Goal: Task Accomplishment & Management: Use online tool/utility

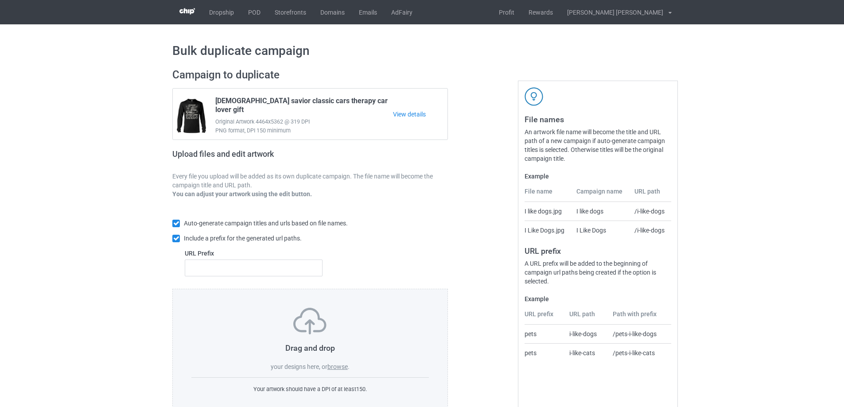
click at [334, 367] on label "browse" at bounding box center [337, 366] width 20 height 7
click at [0, 0] on input "browse" at bounding box center [0, 0] width 0 height 0
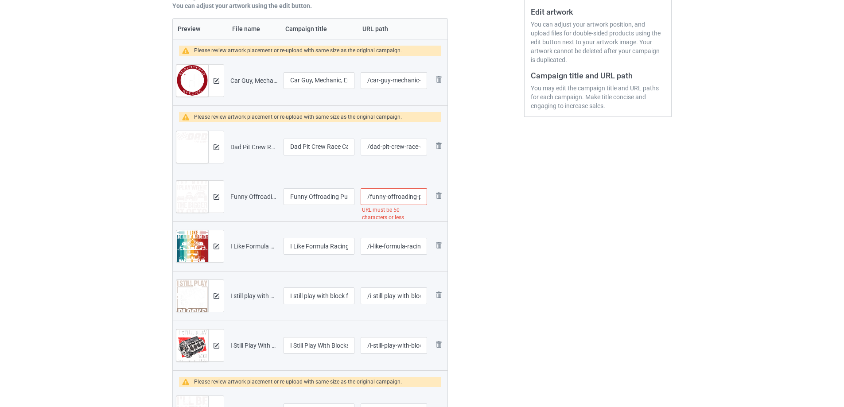
scroll to position [185, 0]
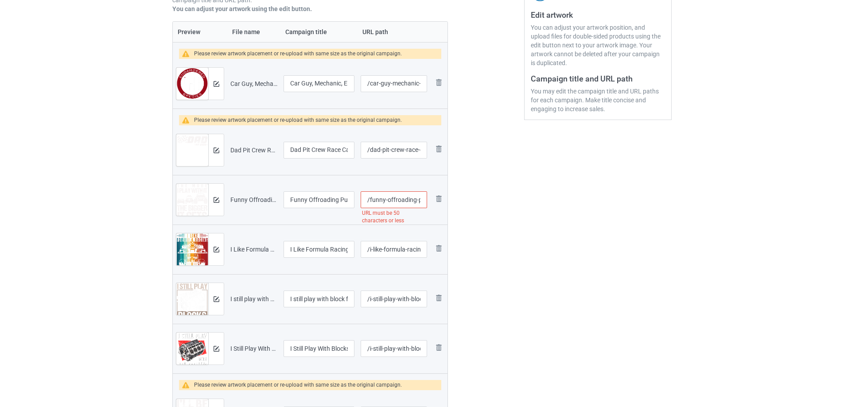
click at [386, 201] on input "/funny-offroading-puns-off-road-vehicle-car-collector" at bounding box center [394, 199] width 66 height 17
type input "/offroading-puns-off-road-vehicle-car-collector"
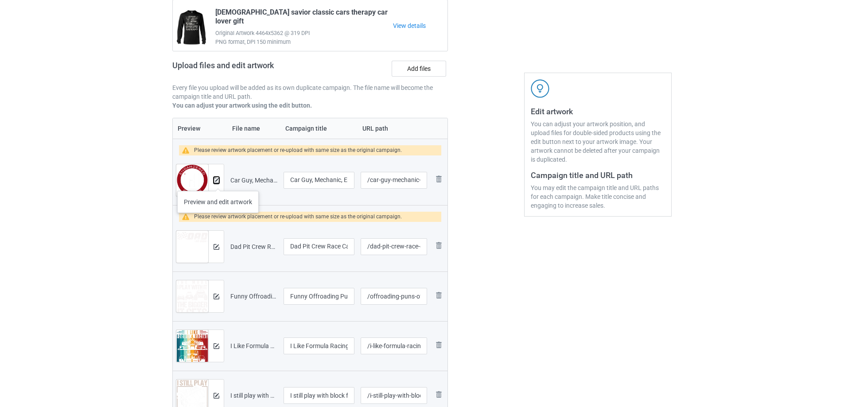
click at [218, 182] on img at bounding box center [216, 181] width 6 height 6
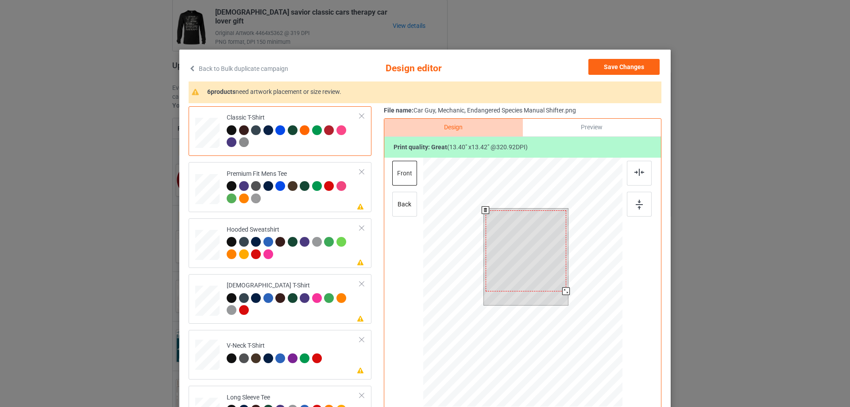
click at [563, 292] on div at bounding box center [567, 291] width 8 height 8
click at [526, 257] on div at bounding box center [524, 249] width 81 height 81
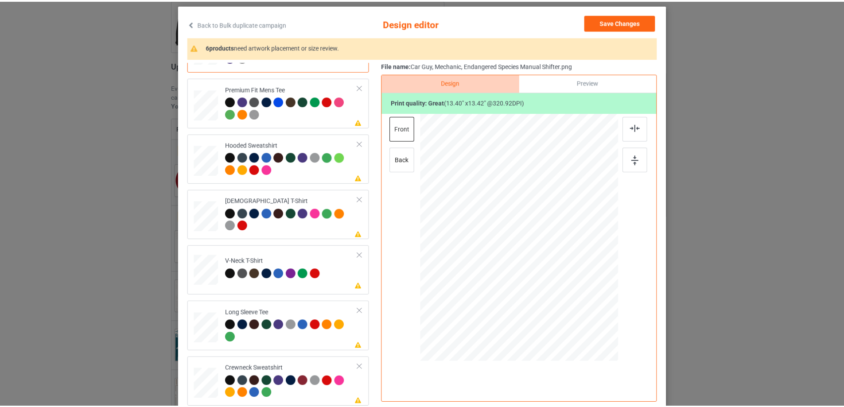
scroll to position [0, 0]
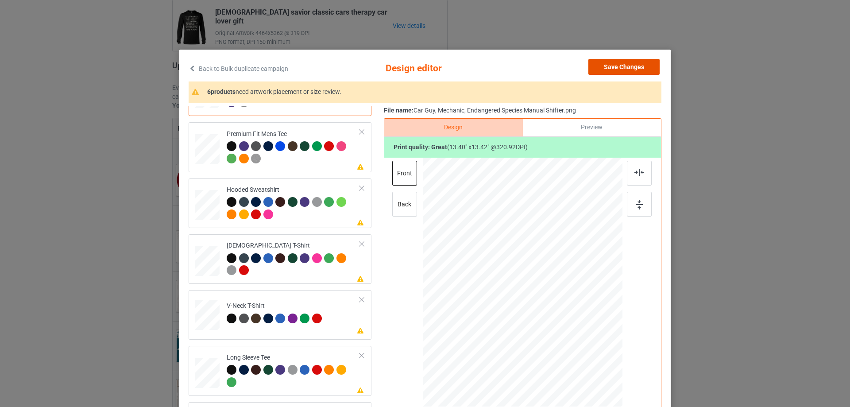
click at [620, 67] on button "Save Changes" at bounding box center [624, 67] width 71 height 16
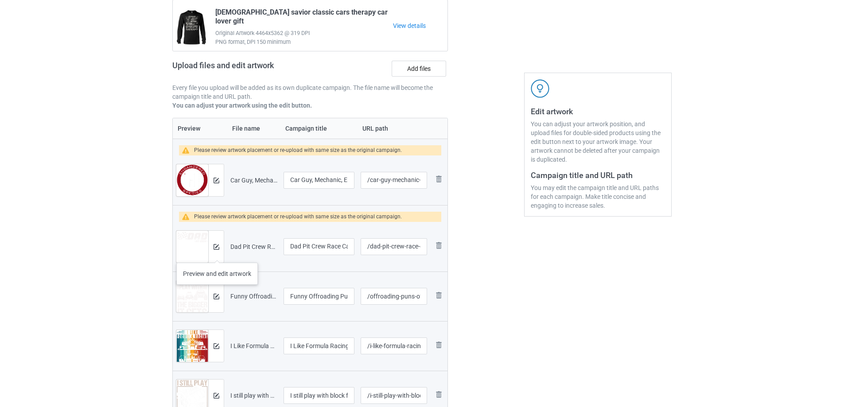
click at [217, 254] on div at bounding box center [216, 247] width 16 height 32
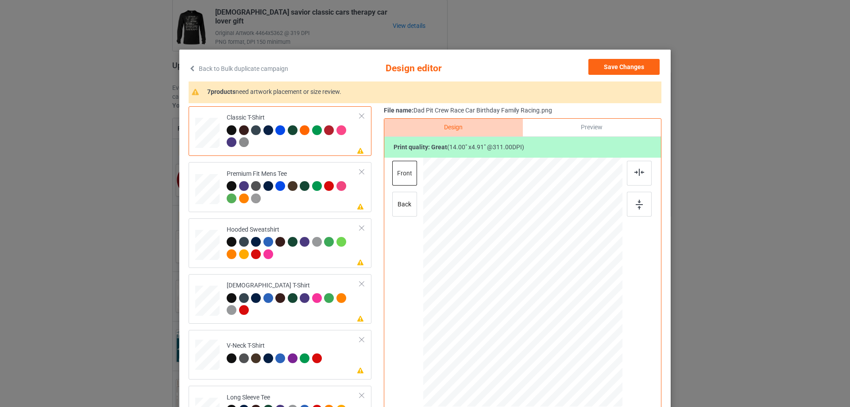
click at [607, 58] on div "Back to Bulk duplicate campaign Design editor Save Changes 7 products need artw…" at bounding box center [425, 255] width 492 height 411
click at [608, 64] on button "Save Changes" at bounding box center [624, 67] width 71 height 16
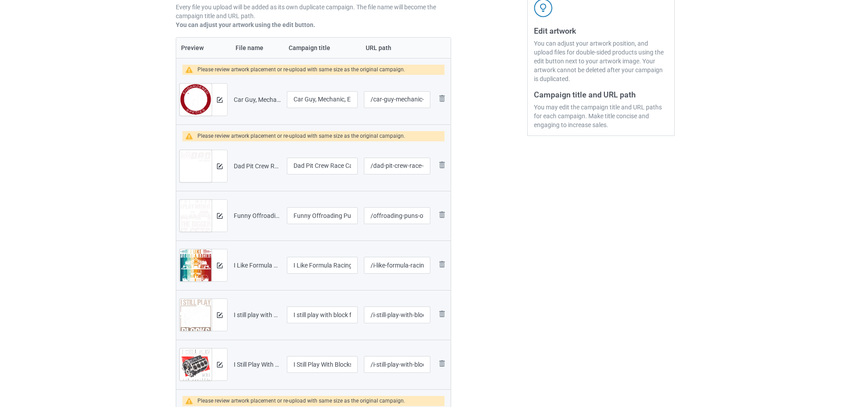
scroll to position [177, 0]
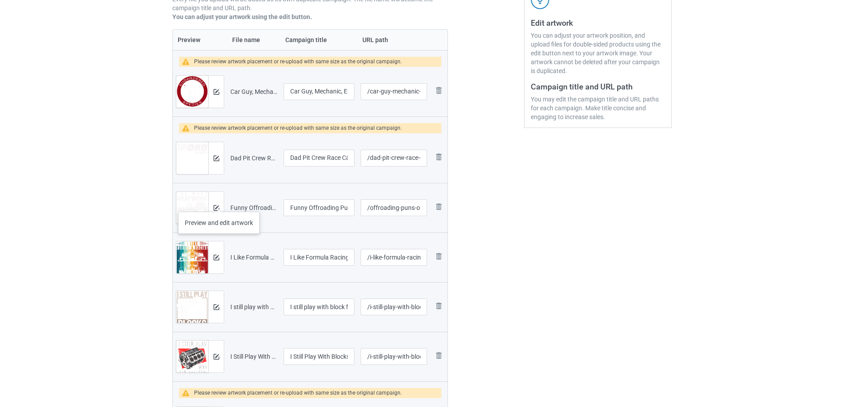
click at [219, 203] on div at bounding box center [216, 208] width 16 height 32
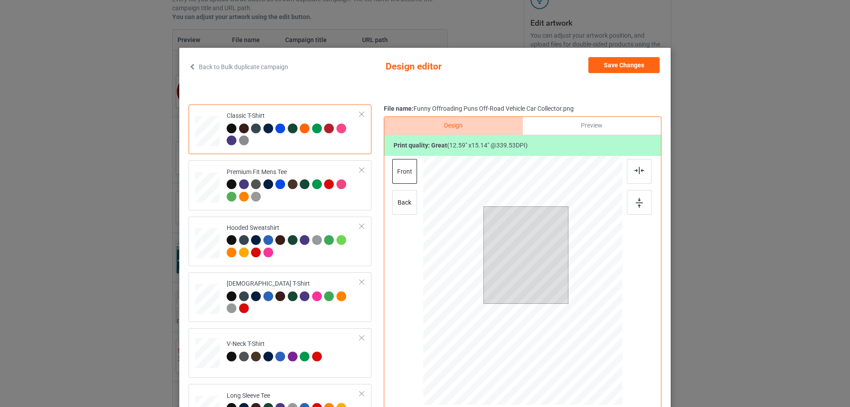
scroll to position [0, 0]
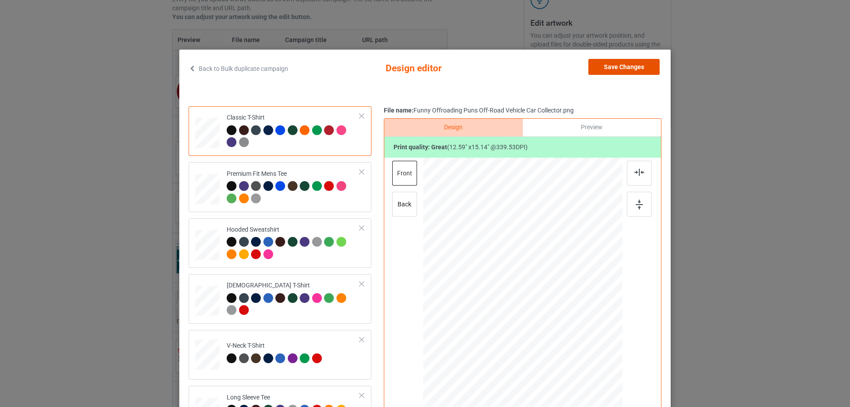
click at [619, 61] on button "Save Changes" at bounding box center [624, 67] width 71 height 16
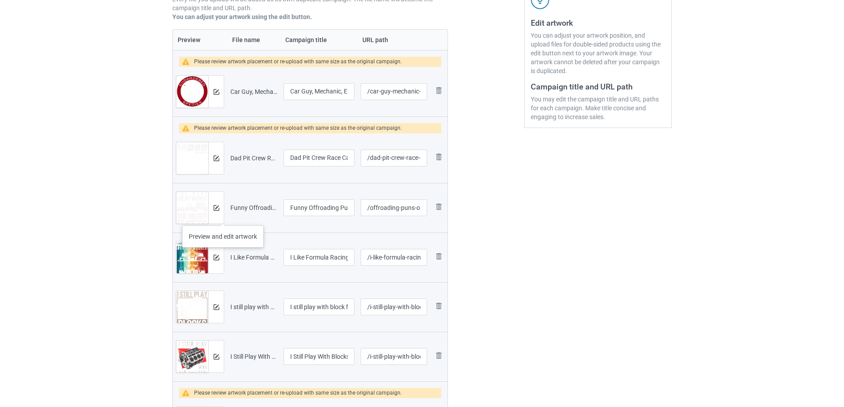
click at [223, 216] on div at bounding box center [216, 208] width 16 height 32
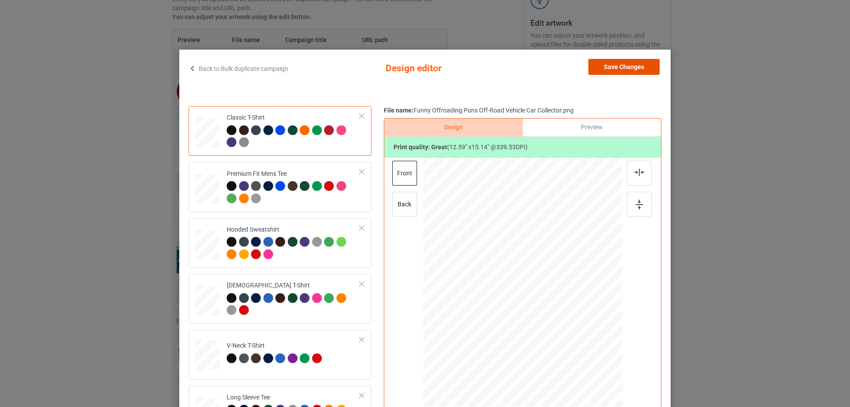
click at [624, 62] on button "Save Changes" at bounding box center [624, 67] width 71 height 16
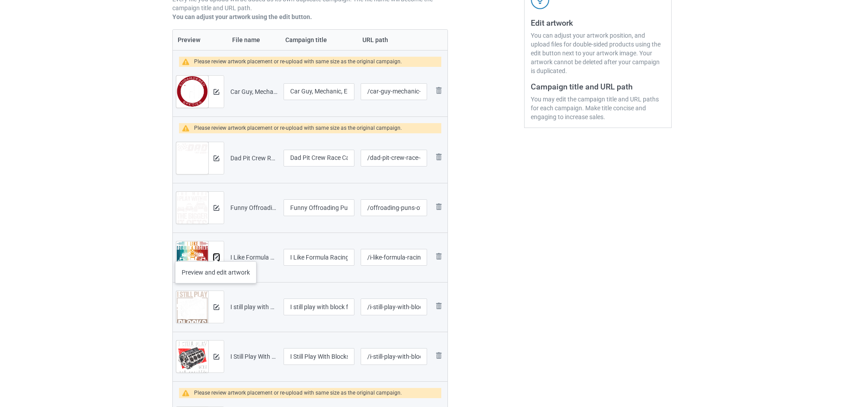
click at [216, 255] on img at bounding box center [216, 258] width 6 height 6
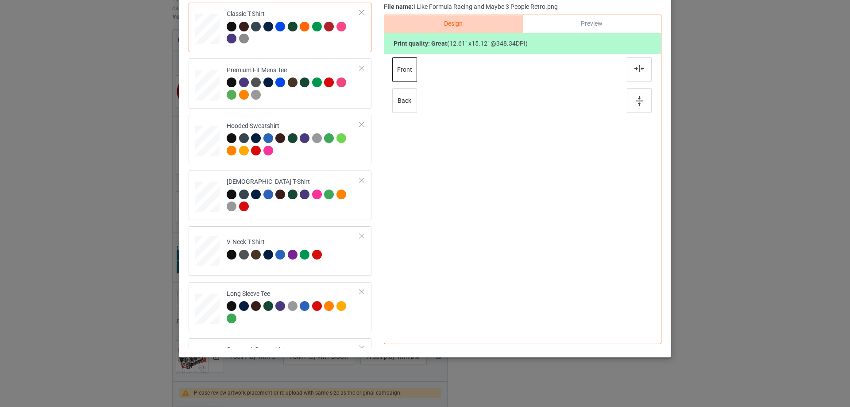
scroll to position [104, 0]
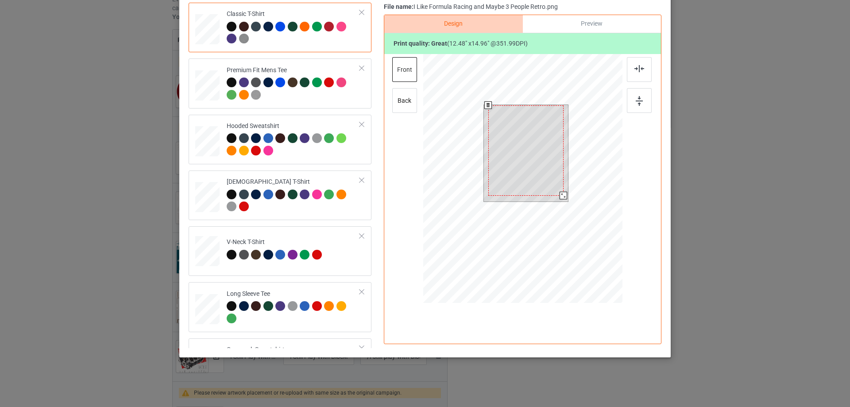
click at [561, 197] on div at bounding box center [564, 196] width 8 height 8
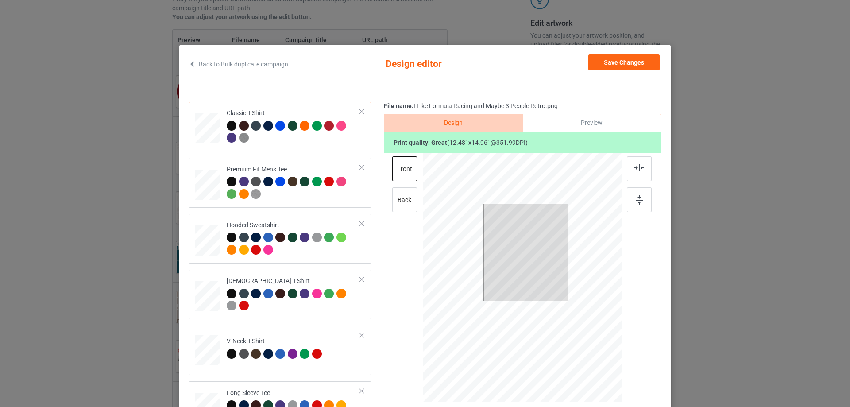
scroll to position [0, 0]
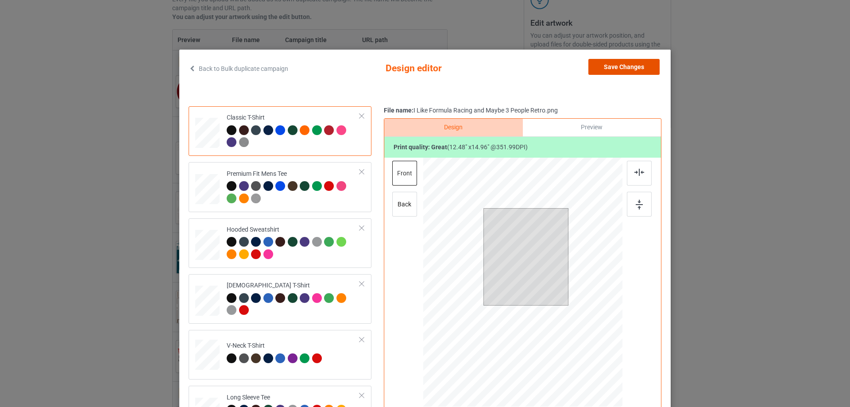
click at [629, 65] on button "Save Changes" at bounding box center [624, 67] width 71 height 16
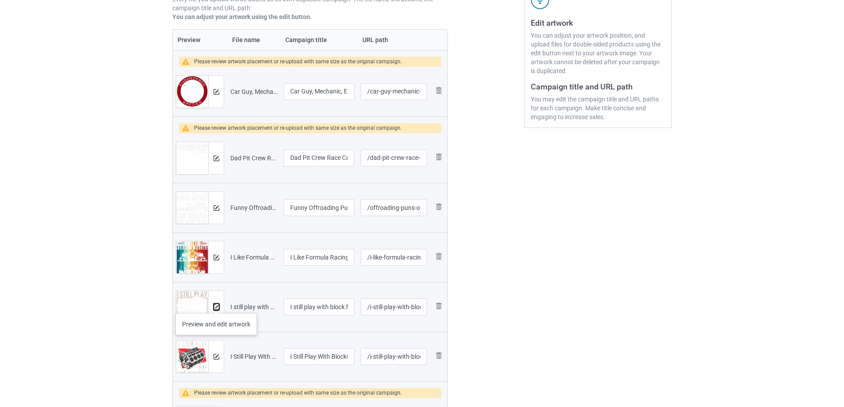
click at [216, 304] on img at bounding box center [216, 307] width 6 height 6
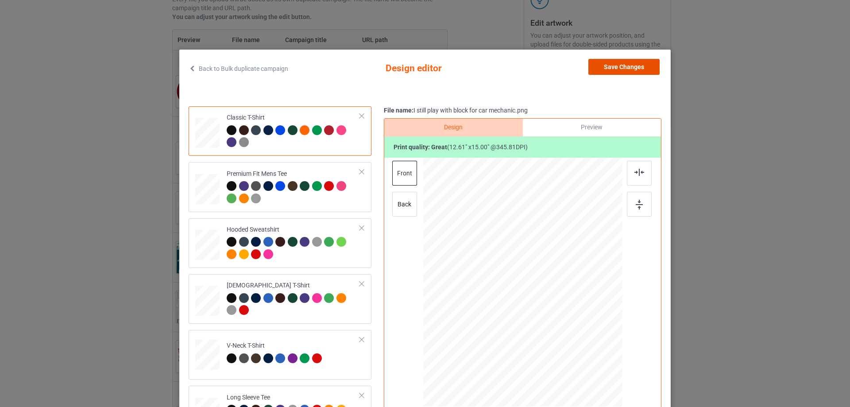
click at [619, 65] on button "Save Changes" at bounding box center [624, 67] width 71 height 16
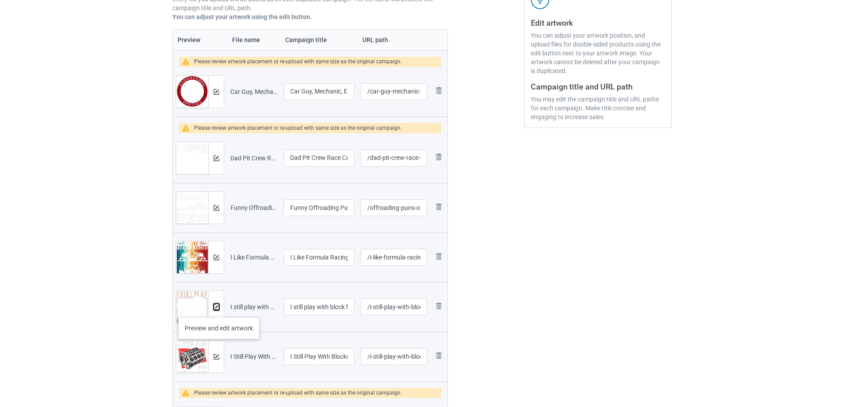
click at [219, 308] on img at bounding box center [216, 307] width 6 height 6
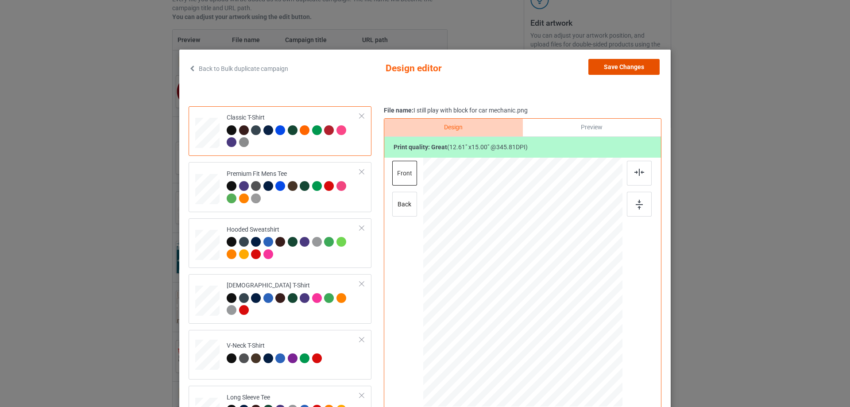
click at [610, 65] on button "Save Changes" at bounding box center [624, 67] width 71 height 16
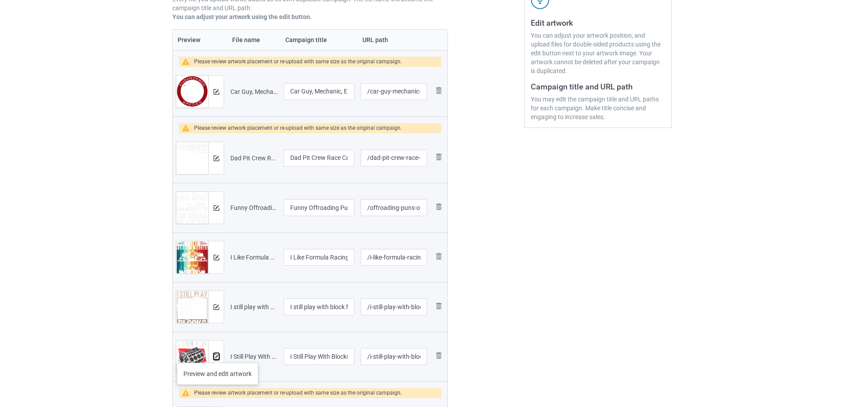
click at [217, 354] on img at bounding box center [216, 357] width 6 height 6
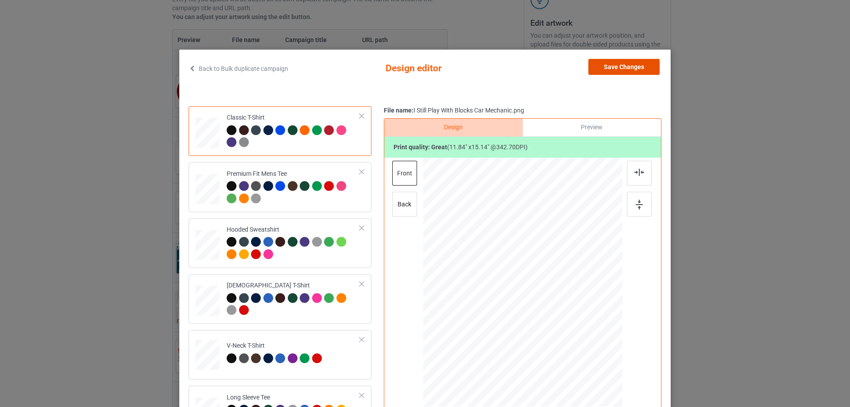
click at [620, 68] on button "Save Changes" at bounding box center [624, 67] width 71 height 16
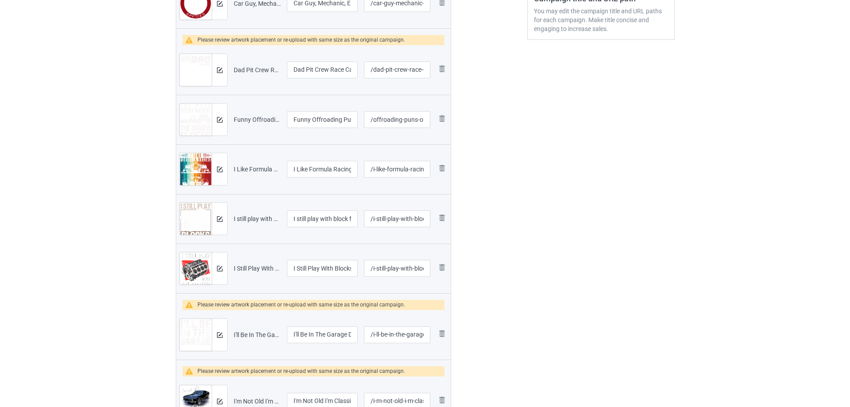
scroll to position [266, 0]
click at [218, 270] on img at bounding box center [216, 268] width 6 height 6
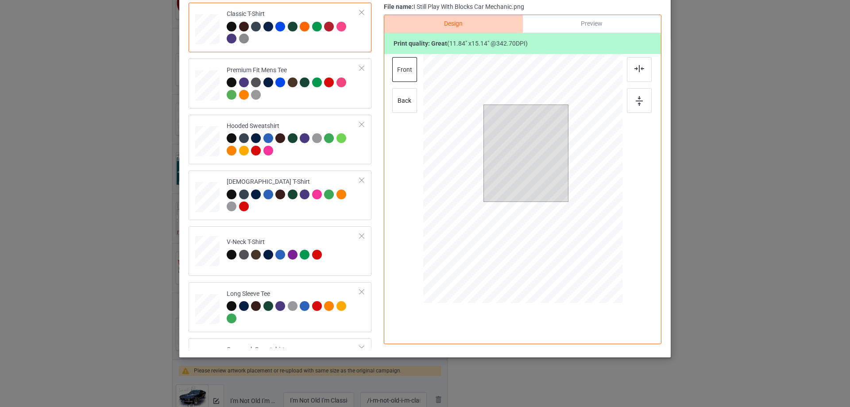
scroll to position [0, 0]
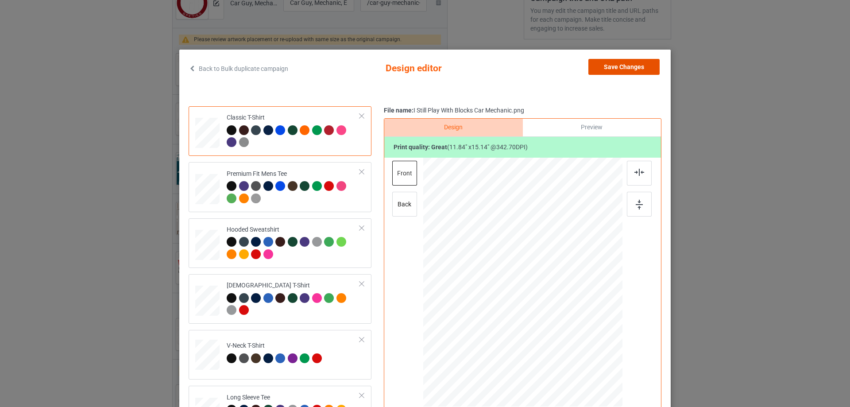
click at [611, 69] on button "Save Changes" at bounding box center [624, 67] width 71 height 16
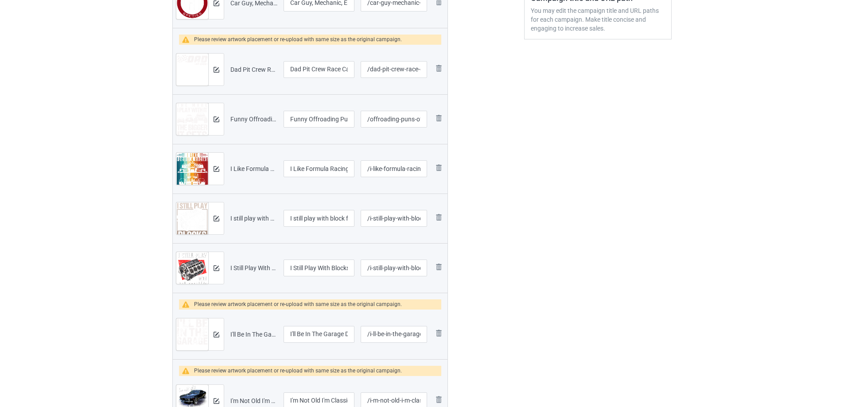
click at [219, 339] on div at bounding box center [216, 334] width 16 height 32
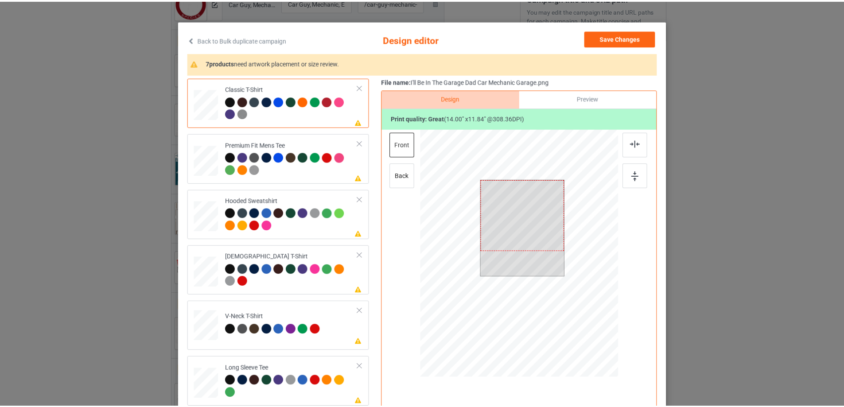
scroll to position [44, 0]
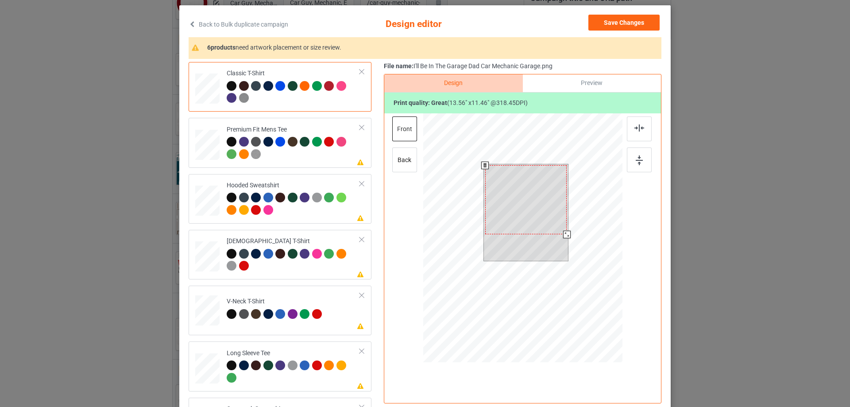
click at [563, 237] on div at bounding box center [567, 235] width 8 height 8
click at [552, 210] on div at bounding box center [525, 199] width 81 height 69
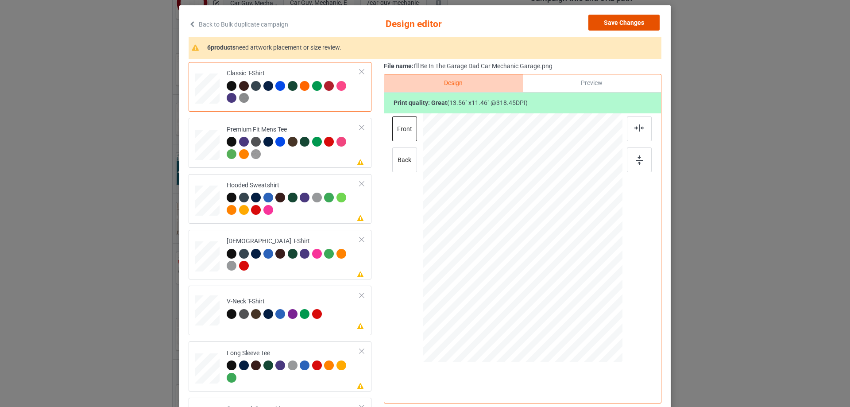
click at [612, 21] on button "Save Changes" at bounding box center [624, 23] width 71 height 16
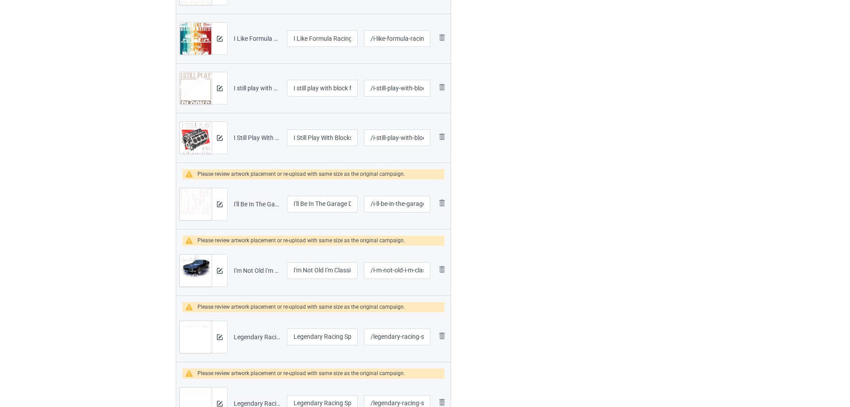
scroll to position [399, 0]
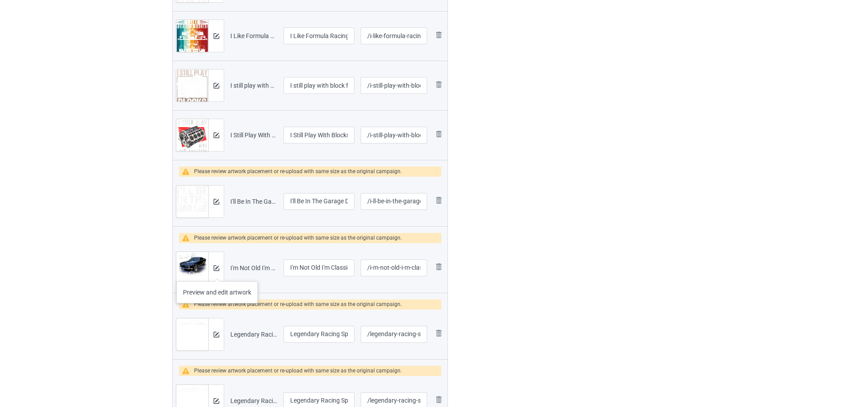
click at [218, 271] on div at bounding box center [216, 268] width 16 height 32
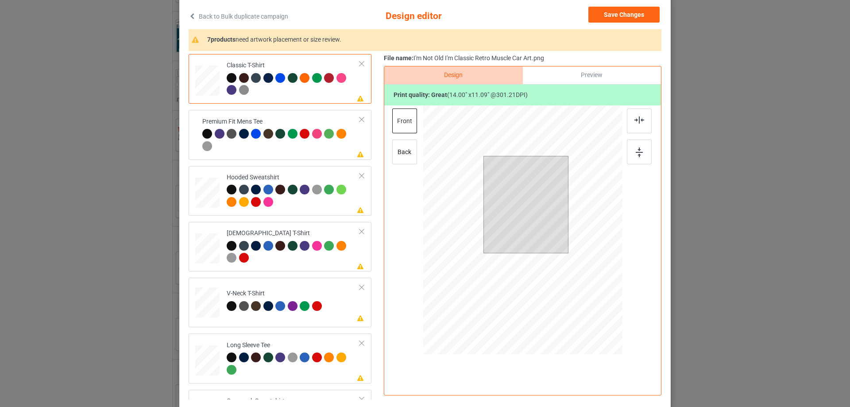
scroll to position [89, 0]
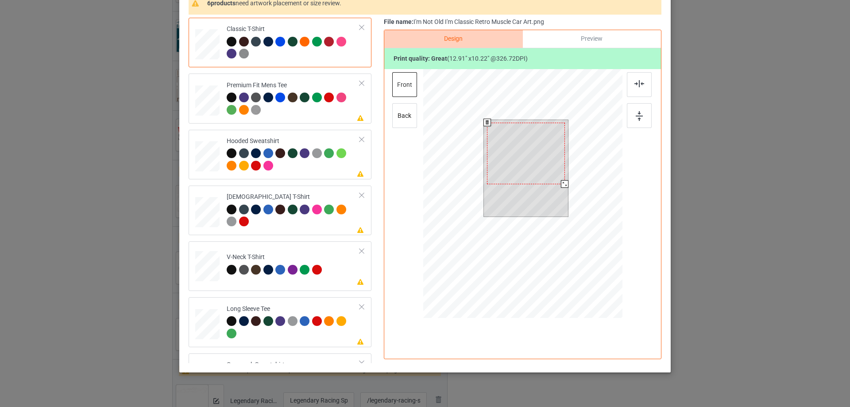
drag, startPoint x: 567, startPoint y: 186, endPoint x: 561, endPoint y: 186, distance: 5.8
click at [561, 186] on div at bounding box center [565, 184] width 8 height 8
click at [555, 152] on div at bounding box center [526, 154] width 78 height 62
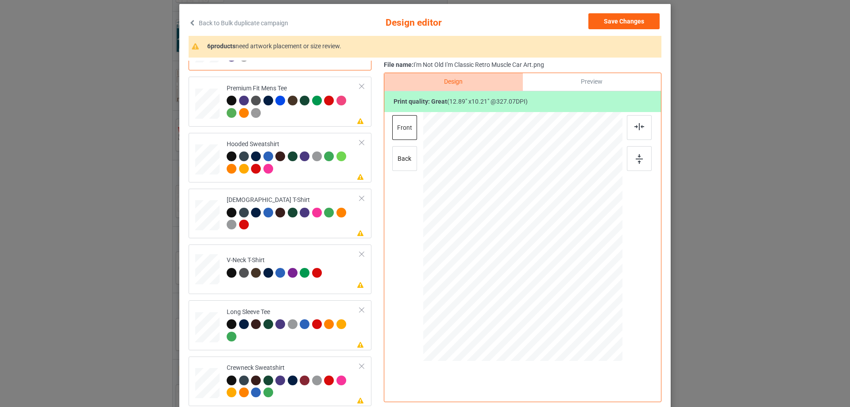
scroll to position [0, 0]
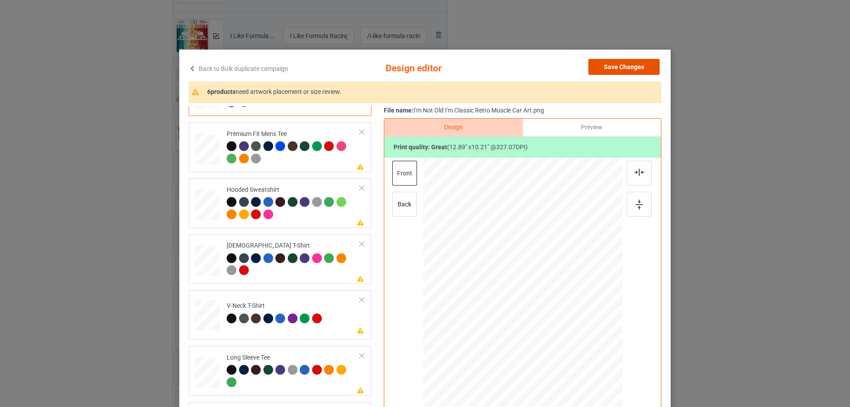
click at [623, 69] on button "Save Changes" at bounding box center [624, 67] width 71 height 16
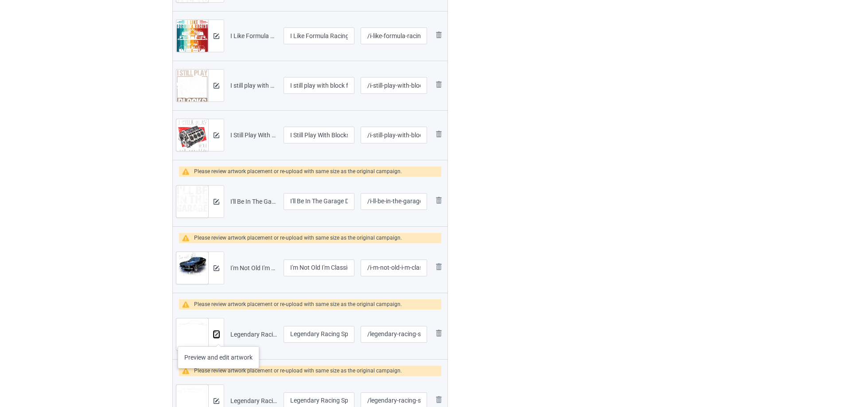
click at [218, 338] on button at bounding box center [216, 334] width 6 height 7
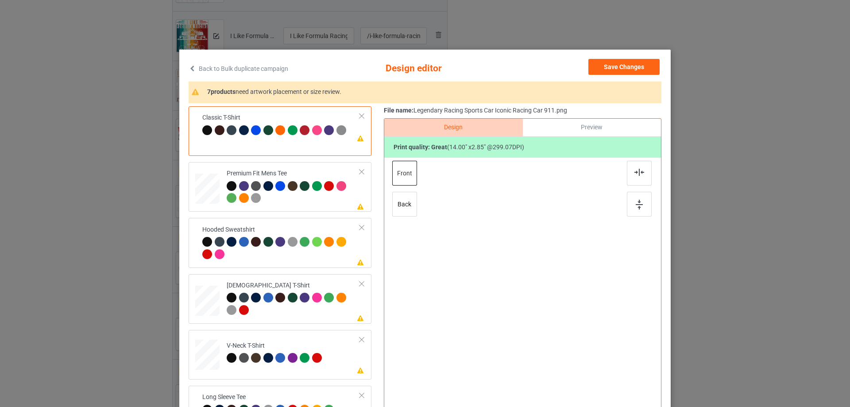
scroll to position [89, 0]
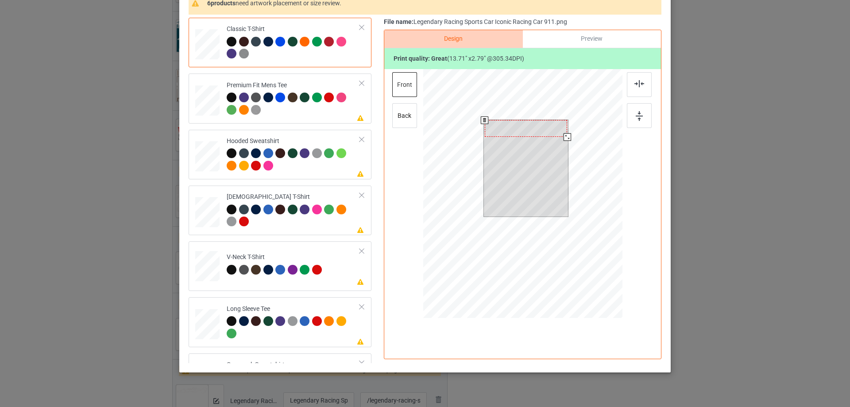
click at [564, 138] on div at bounding box center [568, 137] width 8 height 8
click at [547, 138] on div at bounding box center [526, 132] width 83 height 17
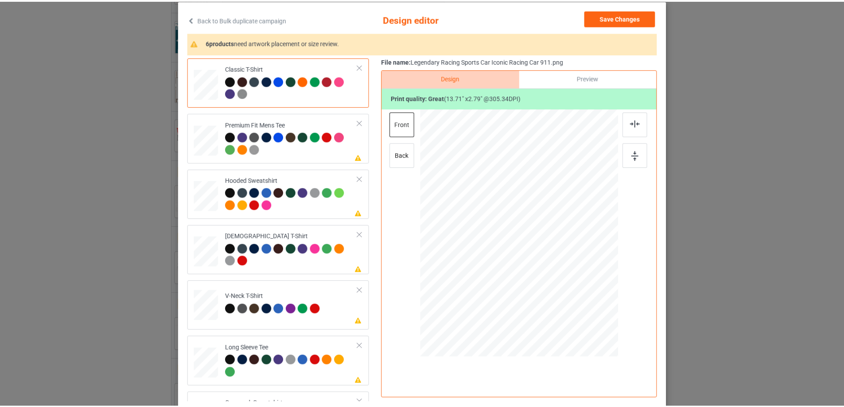
scroll to position [0, 0]
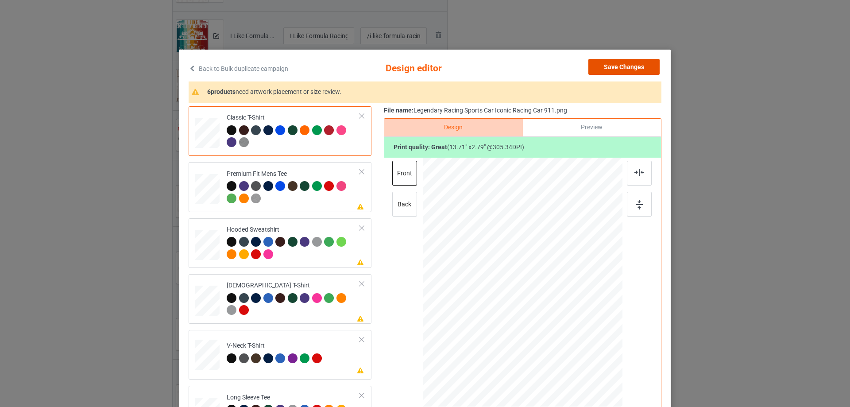
click at [627, 68] on button "Save Changes" at bounding box center [624, 67] width 71 height 16
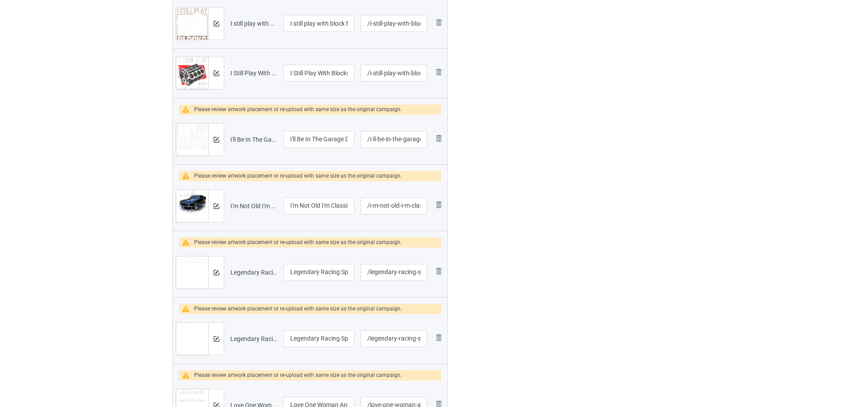
scroll to position [576, 0]
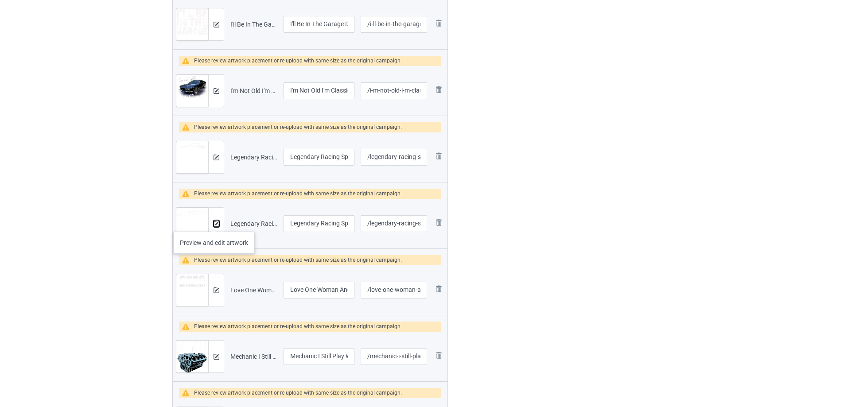
click at [214, 223] on img at bounding box center [216, 224] width 6 height 6
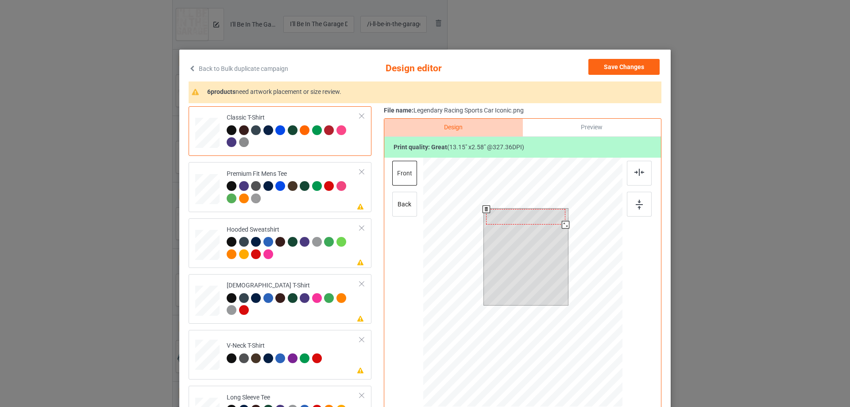
click at [562, 227] on div at bounding box center [566, 225] width 8 height 8
click at [611, 66] on button "Save Changes" at bounding box center [624, 67] width 71 height 16
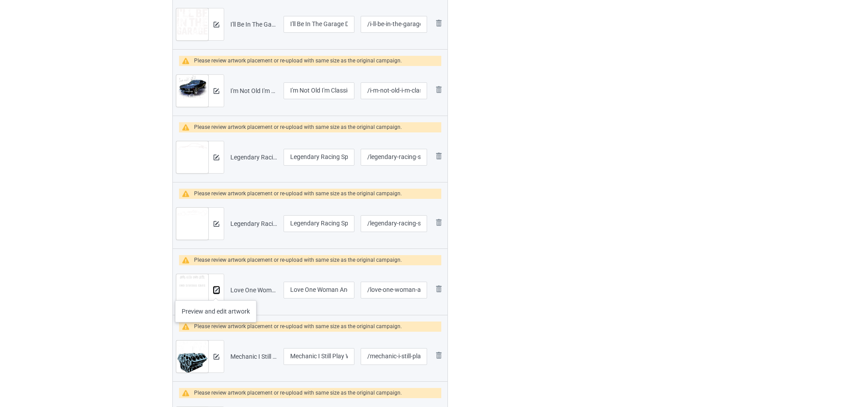
click at [216, 291] on img at bounding box center [216, 290] width 6 height 6
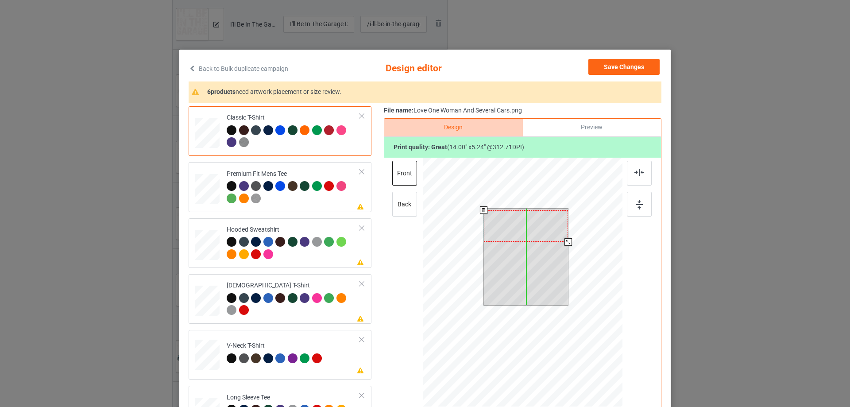
click at [561, 237] on div at bounding box center [526, 225] width 85 height 31
click at [567, 242] on div at bounding box center [568, 242] width 8 height 8
drag, startPoint x: 559, startPoint y: 234, endPoint x: 556, endPoint y: 221, distance: 13.6
click at [559, 233] on div at bounding box center [526, 226] width 83 height 31
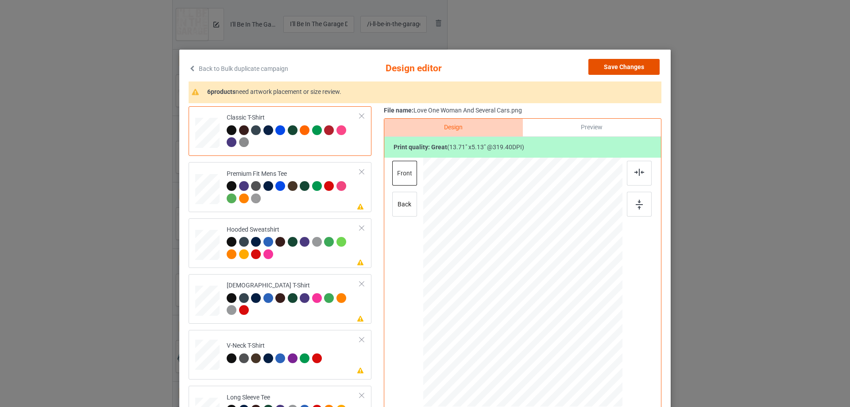
click at [634, 68] on button "Save Changes" at bounding box center [624, 67] width 71 height 16
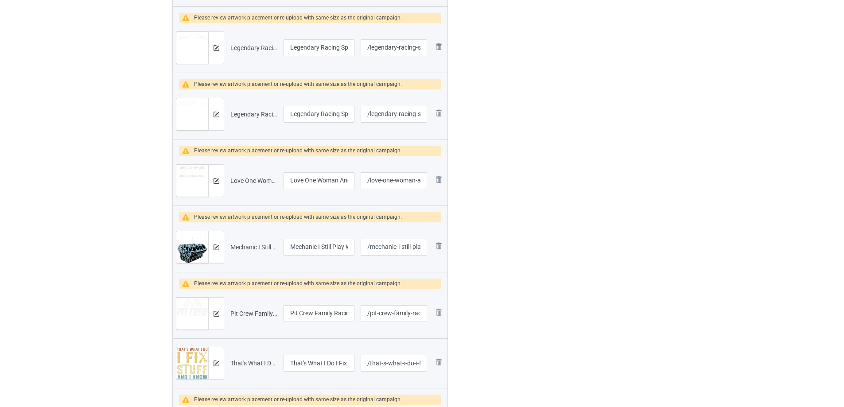
scroll to position [709, 0]
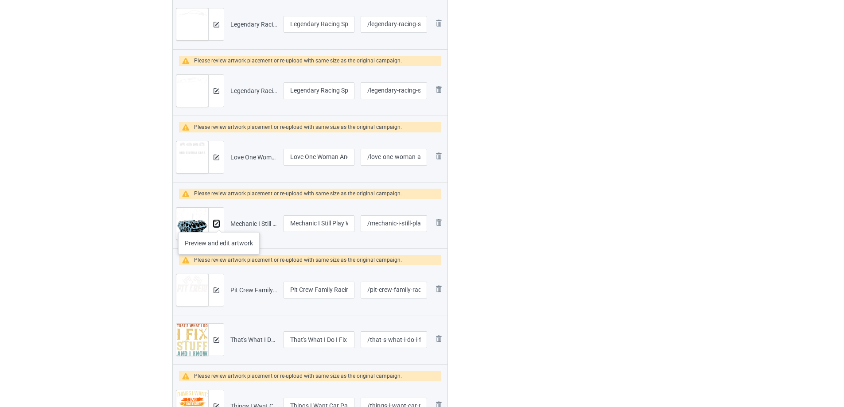
click at [219, 223] on img at bounding box center [216, 224] width 6 height 6
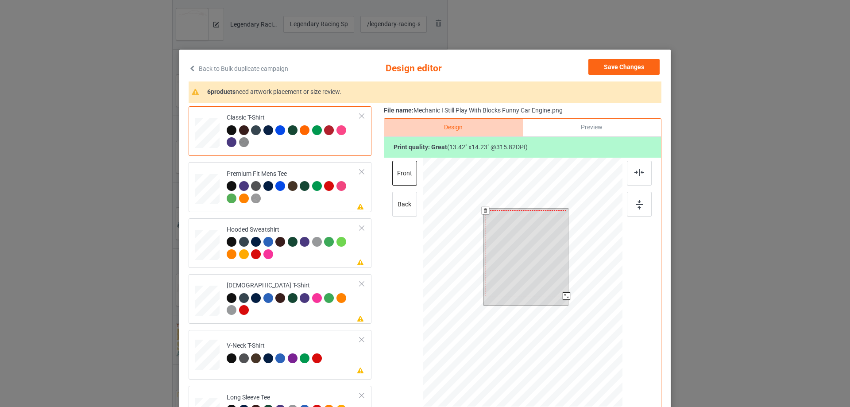
click at [565, 295] on div at bounding box center [567, 296] width 8 height 8
click at [553, 260] on div at bounding box center [526, 253] width 81 height 86
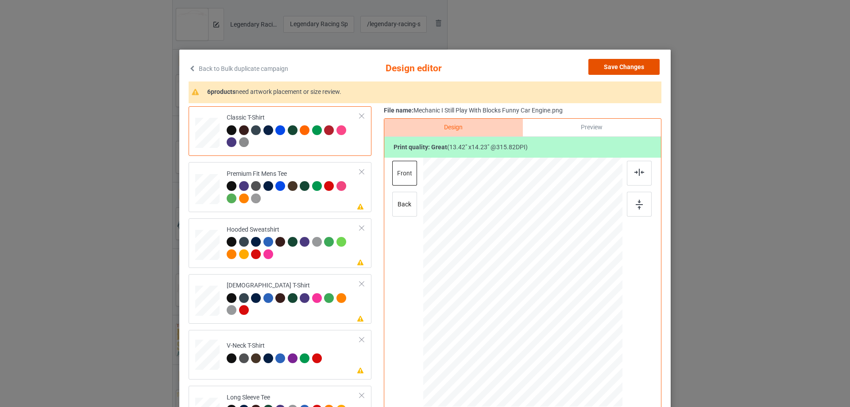
click at [629, 65] on button "Save Changes" at bounding box center [624, 67] width 71 height 16
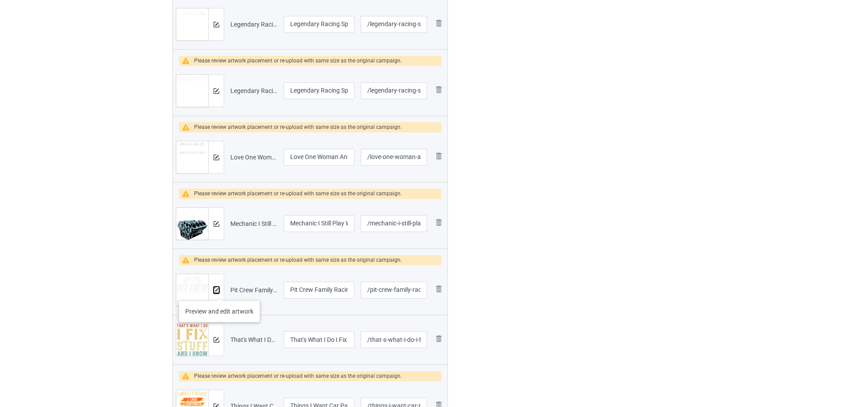
click at [216, 291] on img at bounding box center [216, 290] width 6 height 6
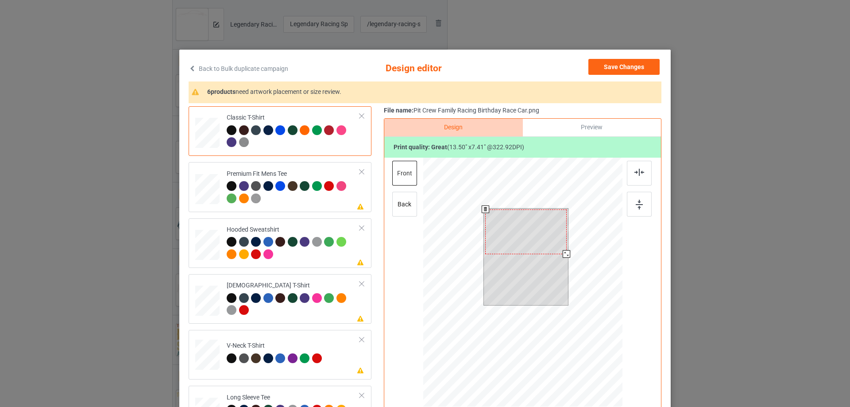
click at [563, 253] on div at bounding box center [567, 254] width 8 height 8
click at [542, 239] on div at bounding box center [525, 232] width 81 height 45
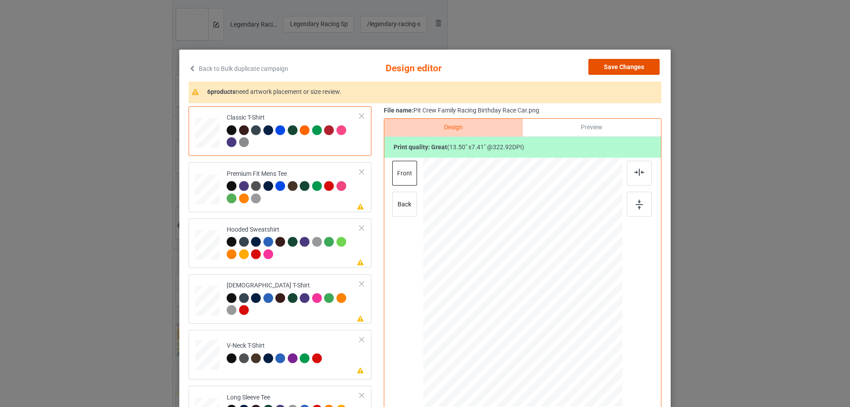
click at [630, 61] on button "Save Changes" at bounding box center [624, 67] width 71 height 16
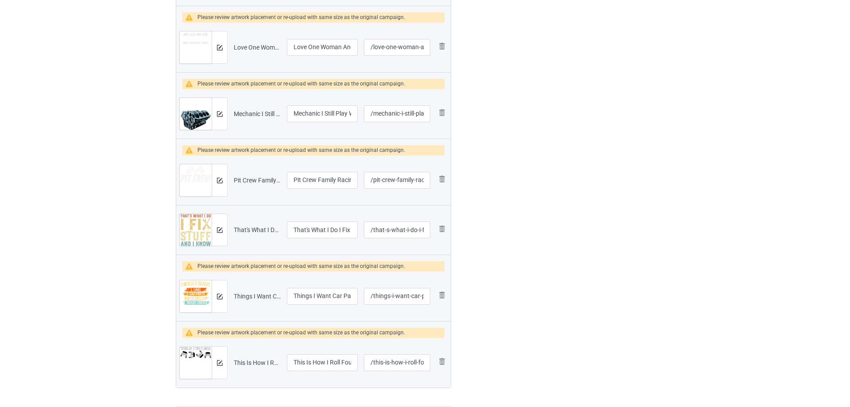
scroll to position [842, 0]
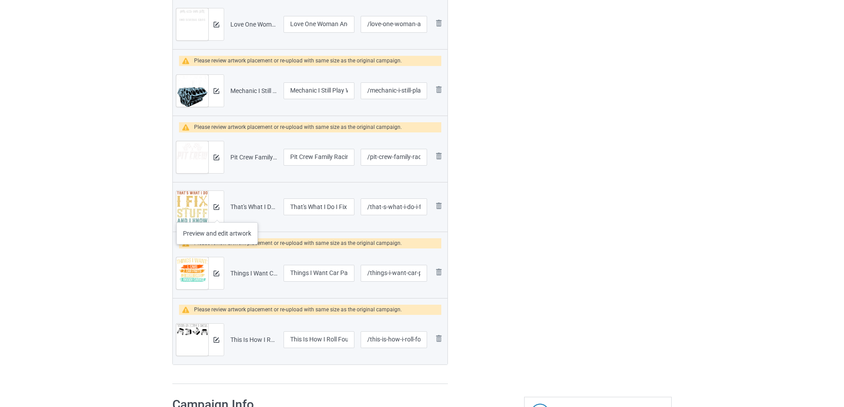
click at [217, 213] on div at bounding box center [216, 207] width 16 height 32
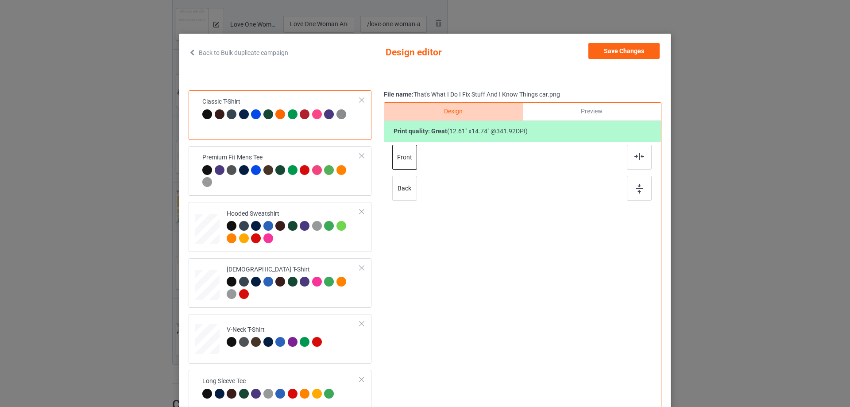
scroll to position [44, 0]
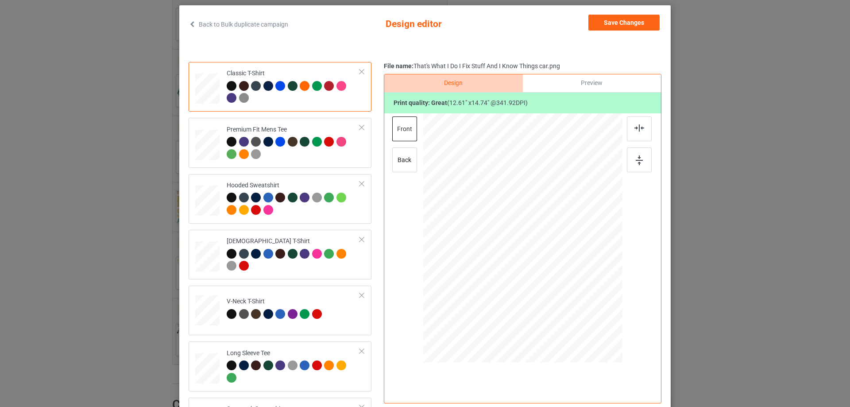
click at [613, 14] on div "Back to Bulk duplicate campaign Design editor Save Changes Classic T-Shirt Prem…" at bounding box center [425, 210] width 492 height 411
click at [610, 19] on button "Save Changes" at bounding box center [624, 23] width 71 height 16
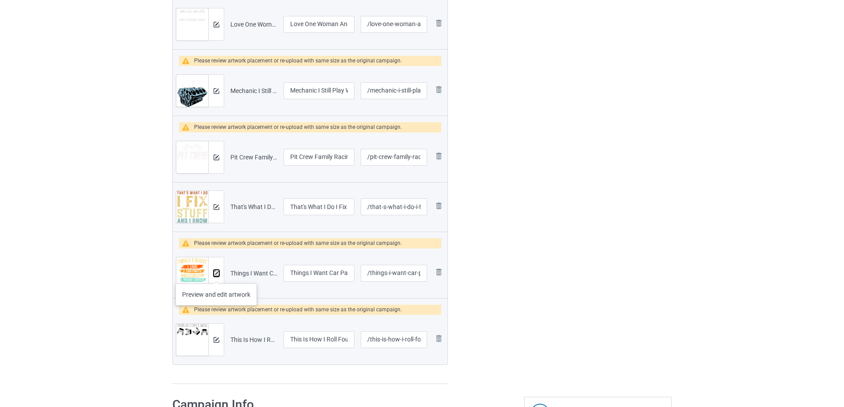
click at [216, 275] on img at bounding box center [216, 274] width 6 height 6
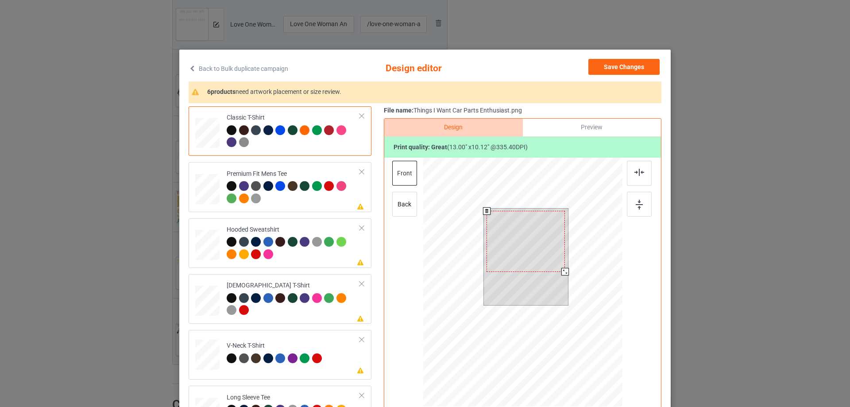
drag, startPoint x: 566, startPoint y: 275, endPoint x: 560, endPoint y: 276, distance: 5.8
click at [562, 276] on div at bounding box center [566, 272] width 8 height 8
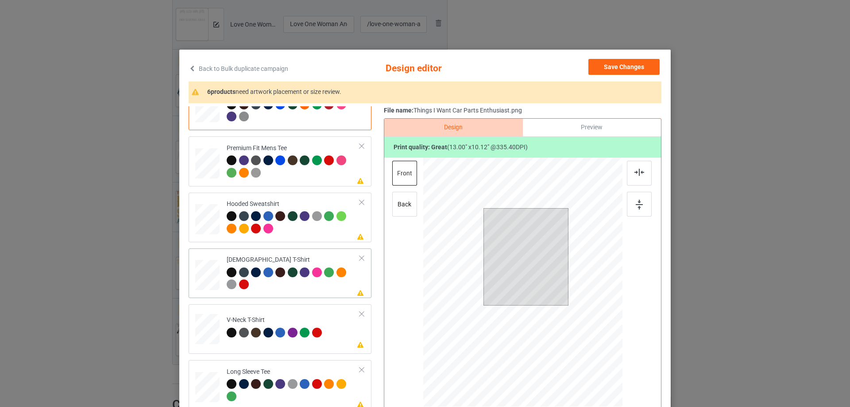
scroll to position [40, 0]
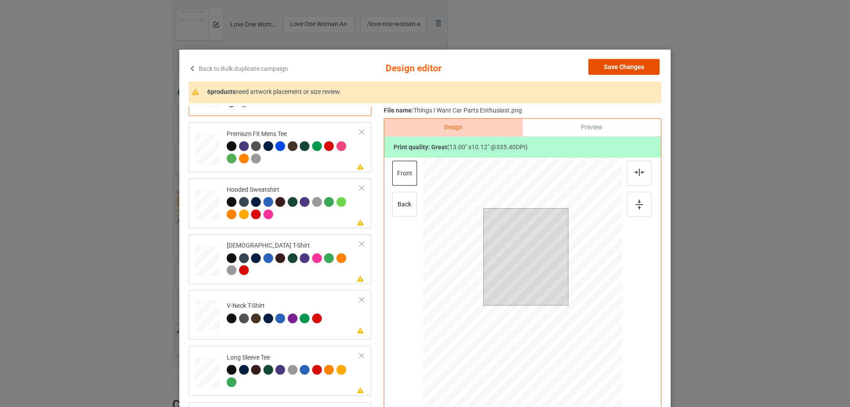
click at [625, 65] on button "Save Changes" at bounding box center [624, 67] width 71 height 16
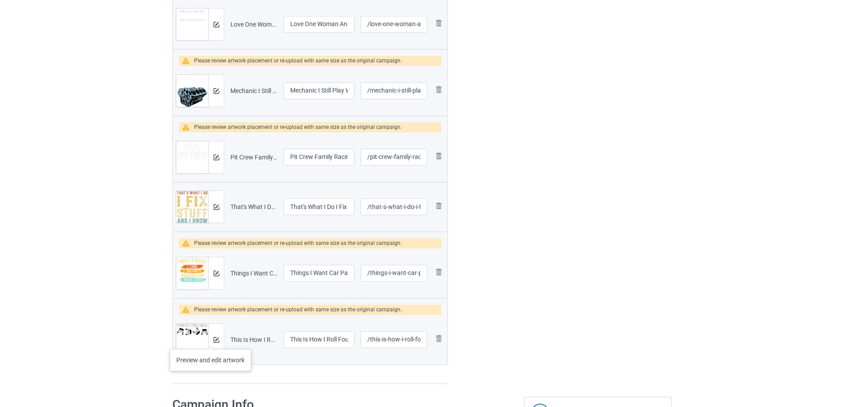
click at [210, 340] on div at bounding box center [216, 340] width 16 height 32
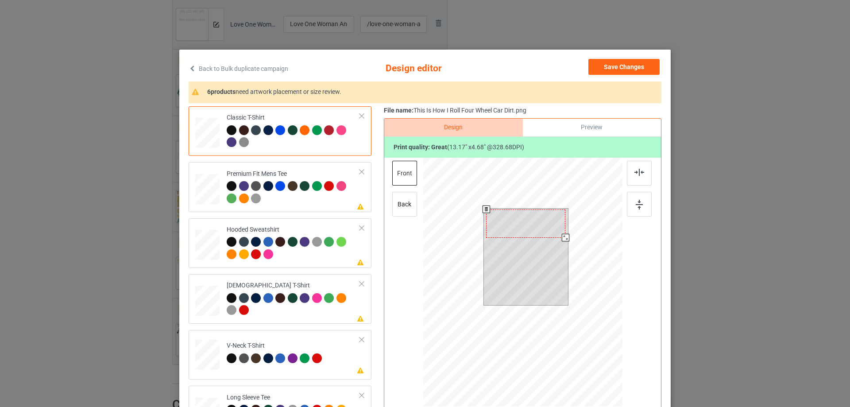
drag, startPoint x: 565, startPoint y: 239, endPoint x: 560, endPoint y: 238, distance: 5.0
click at [562, 238] on div at bounding box center [566, 238] width 8 height 8
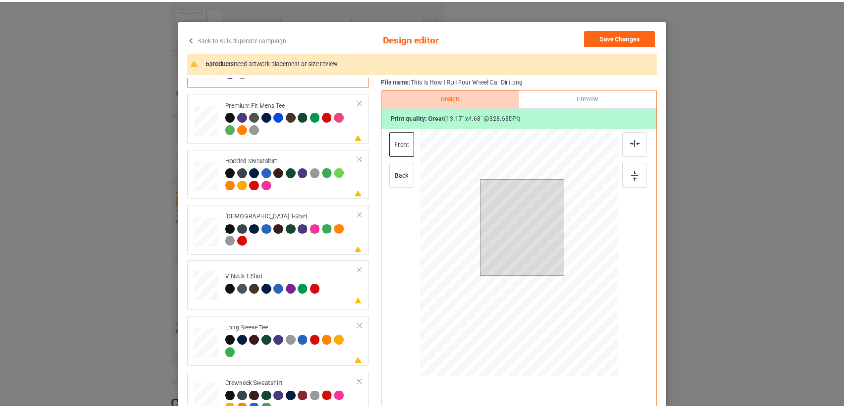
scroll to position [0, 0]
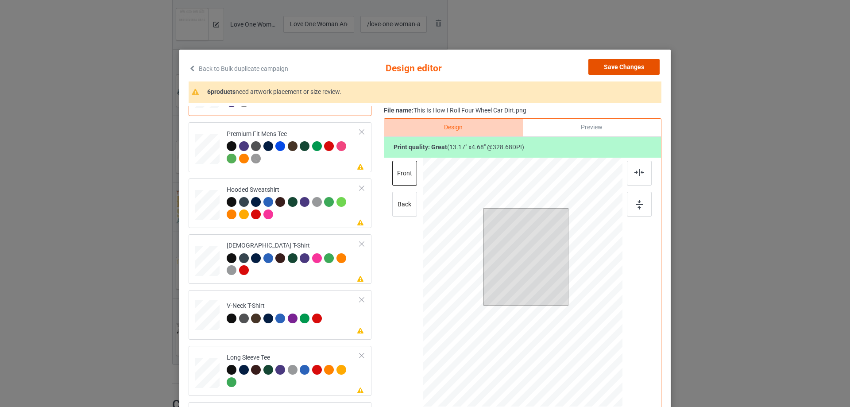
click at [604, 67] on button "Save Changes" at bounding box center [624, 67] width 71 height 16
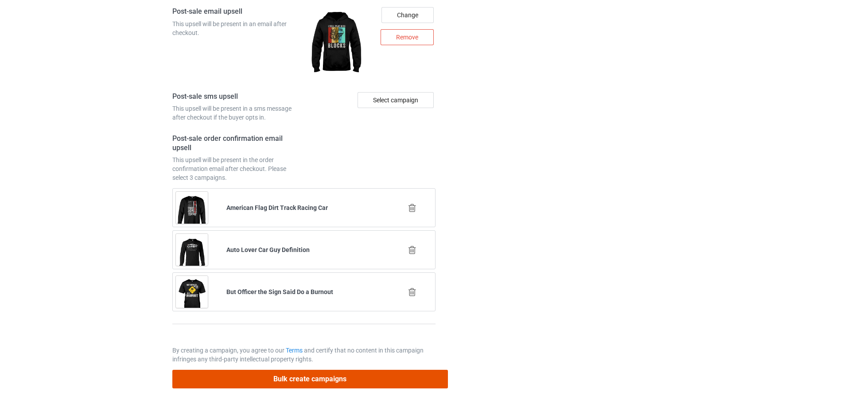
click at [303, 379] on button "Bulk create campaigns" at bounding box center [310, 379] width 276 height 18
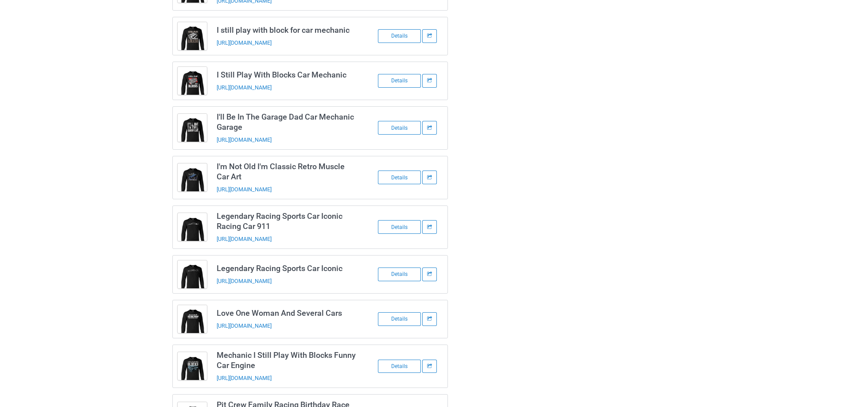
scroll to position [435, 0]
